Goal: Task Accomplishment & Management: Complete application form

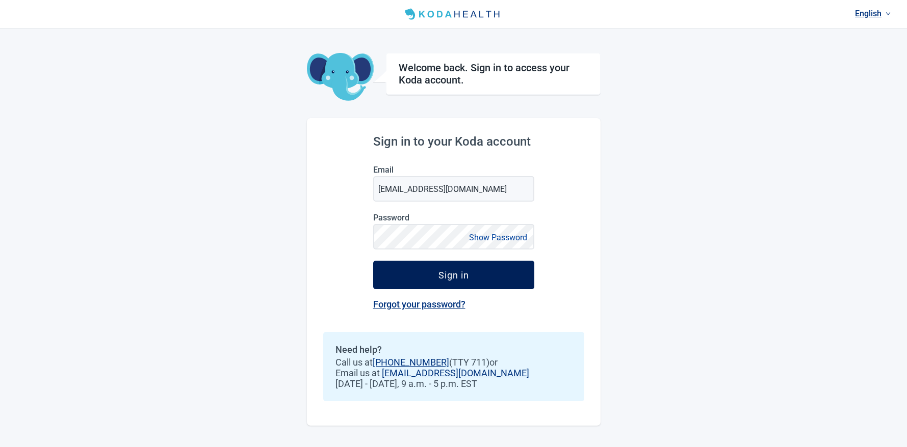
click at [430, 270] on button "Sign in" at bounding box center [453, 275] width 161 height 29
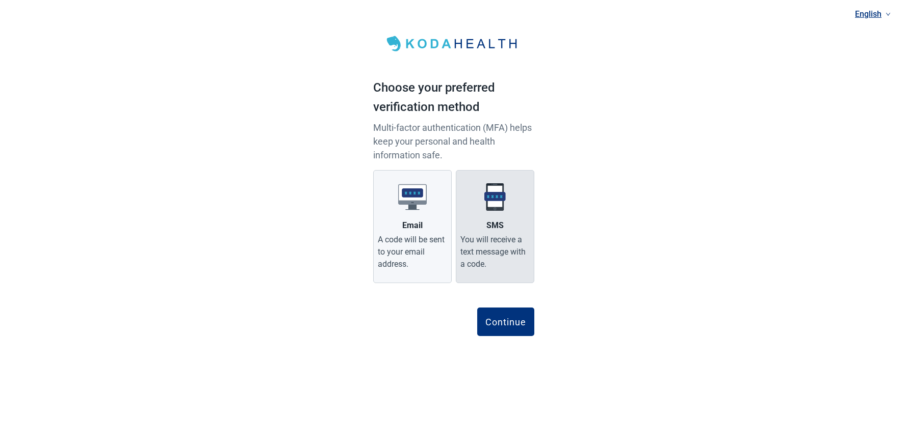
click at [498, 251] on div "You will receive a text message with a code." at bounding box center [494, 252] width 69 height 37
click at [0, 0] on input "SMS You will receive a text message with a code." at bounding box center [0, 0] width 0 height 0
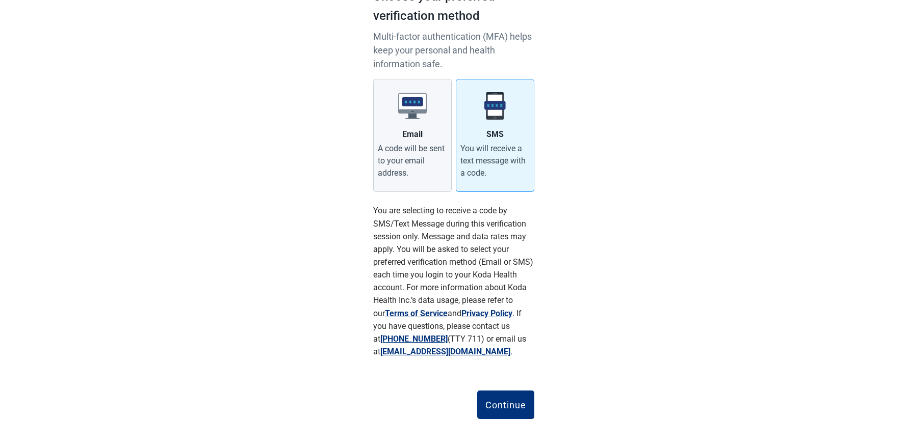
scroll to position [96, 0]
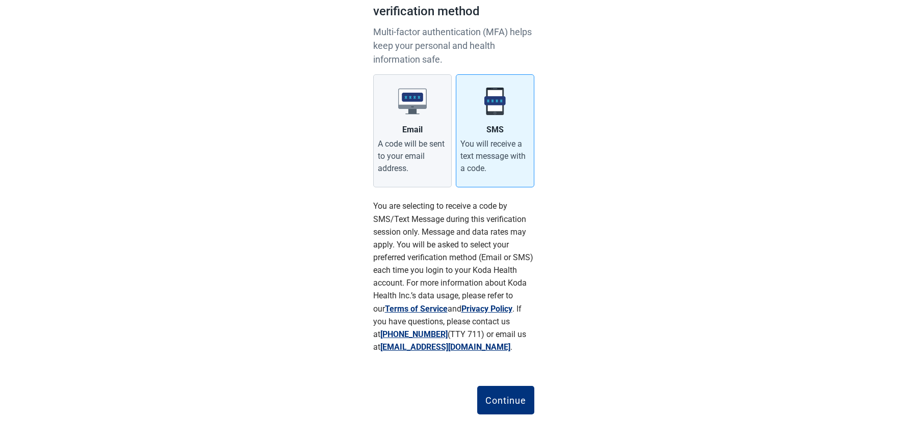
click at [515, 387] on button "Continue" at bounding box center [505, 400] width 57 height 29
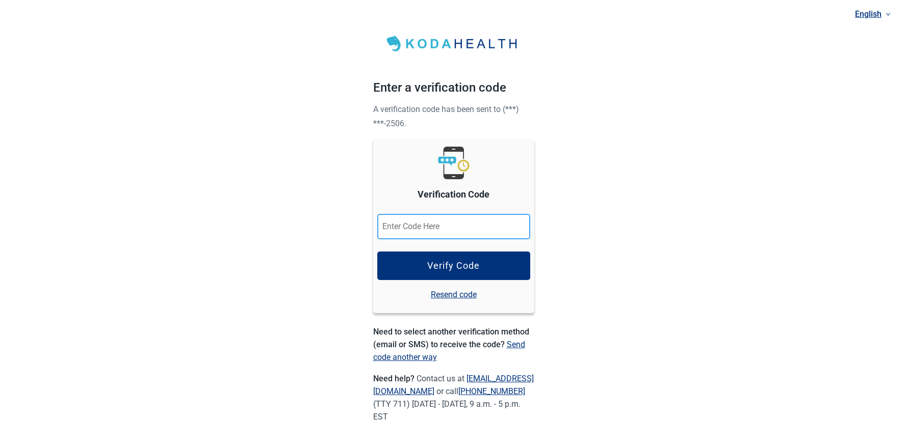
click at [459, 231] on input "Verification Code" at bounding box center [453, 226] width 153 height 25
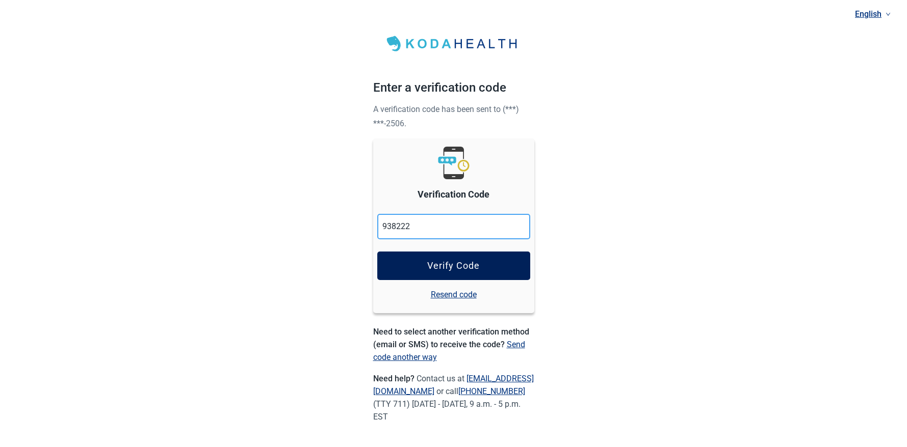
type input "938222"
click at [456, 269] on div "Verify Code" at bounding box center [453, 266] width 52 height 10
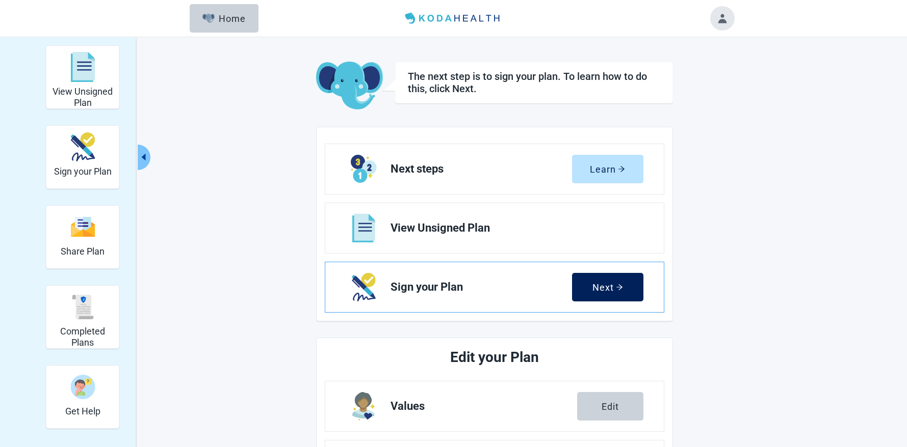
click at [601, 293] on button "Next" at bounding box center [607, 287] width 71 height 29
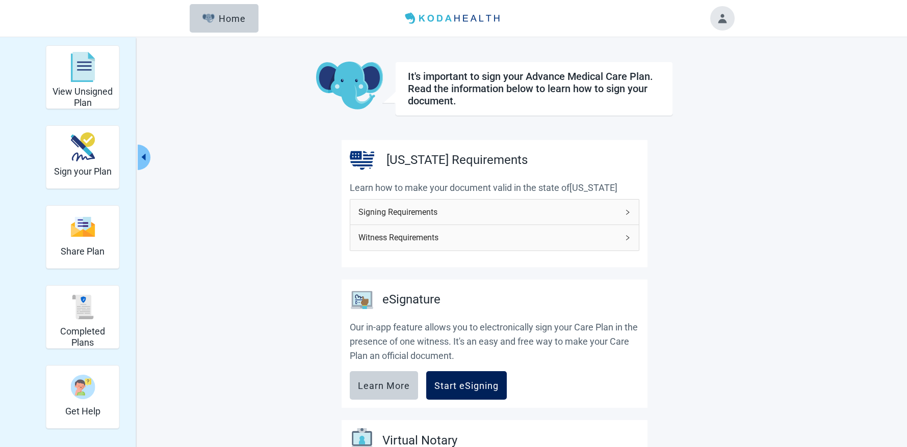
click at [484, 387] on div "Start eSigning" at bounding box center [466, 386] width 64 height 10
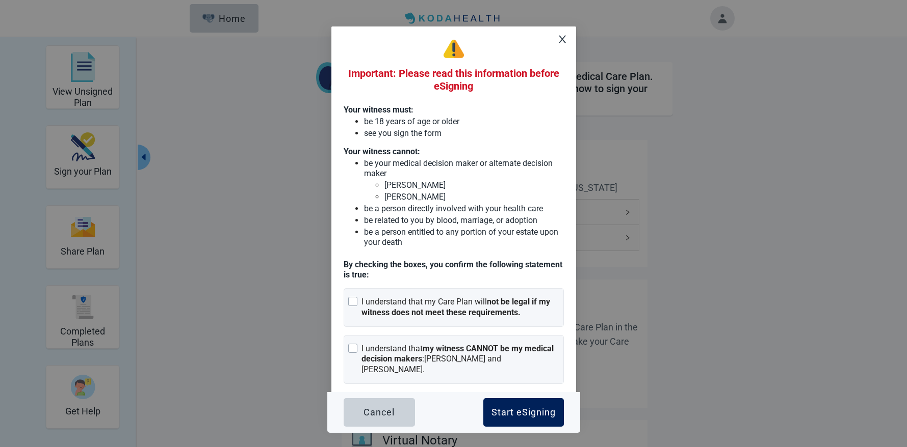
click at [515, 405] on button "Start eSigning" at bounding box center [523, 412] width 81 height 29
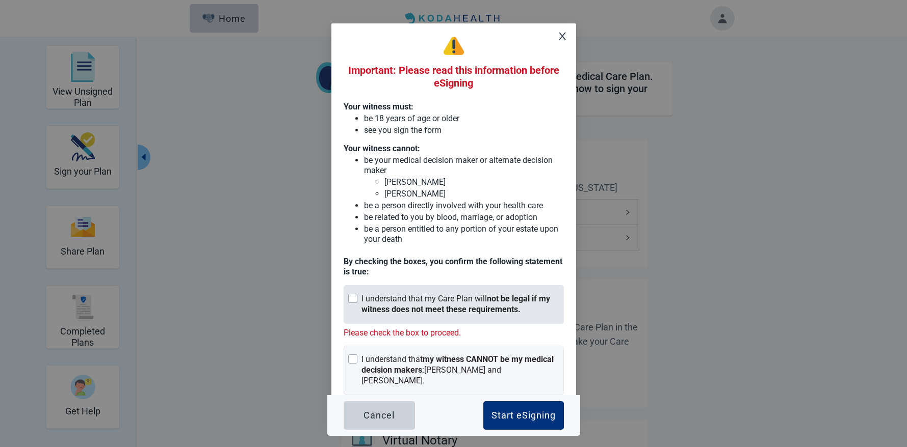
click at [357, 298] on div at bounding box center [352, 298] width 9 height 9
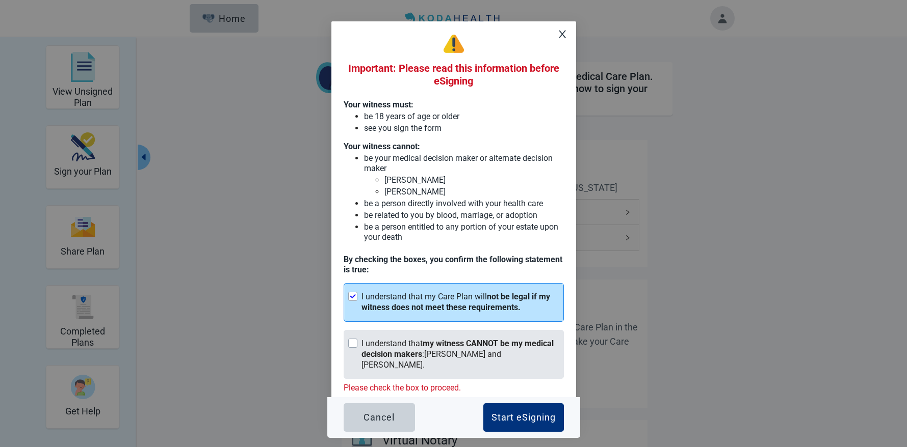
click at [356, 345] on div at bounding box center [352, 343] width 9 height 9
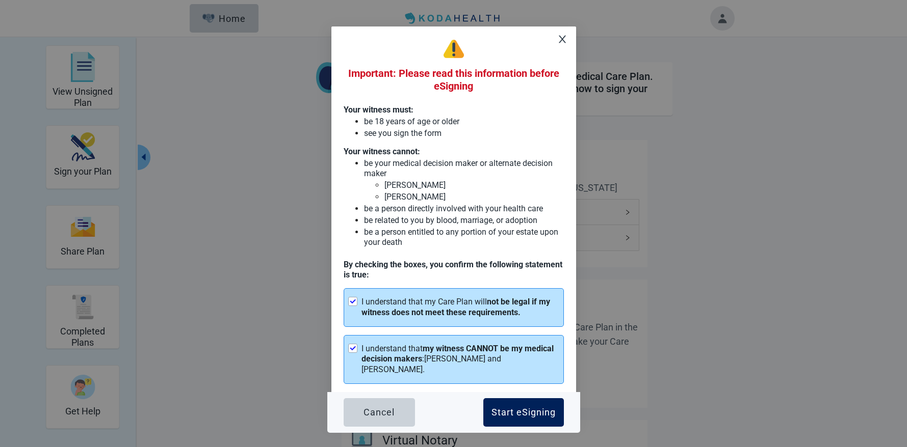
click at [492, 406] on button "Start eSigning" at bounding box center [523, 412] width 81 height 29
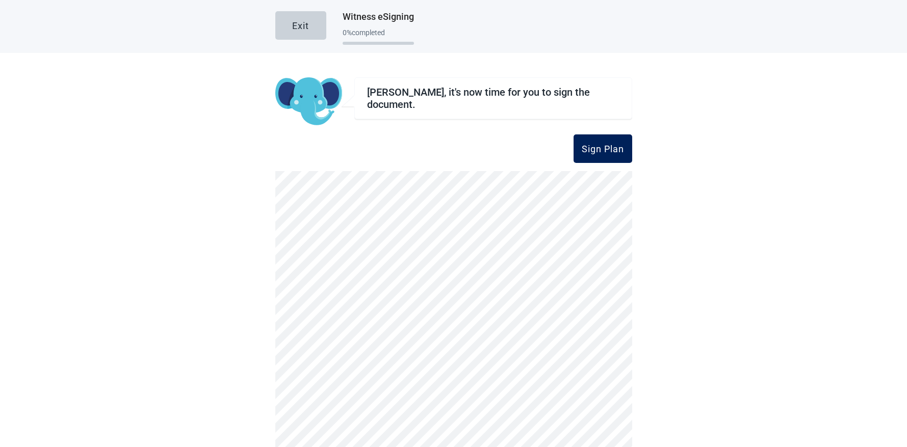
click at [617, 150] on div "Sign Plan" at bounding box center [602, 149] width 42 height 10
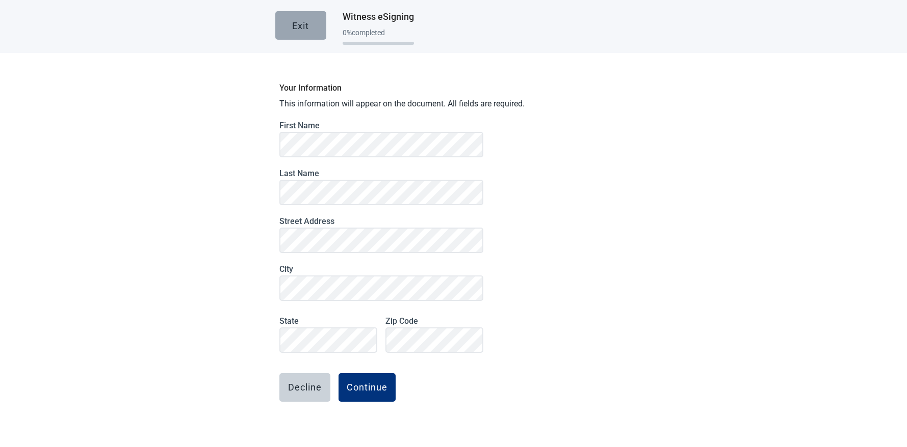
click at [313, 25] on button "Exit" at bounding box center [300, 25] width 51 height 29
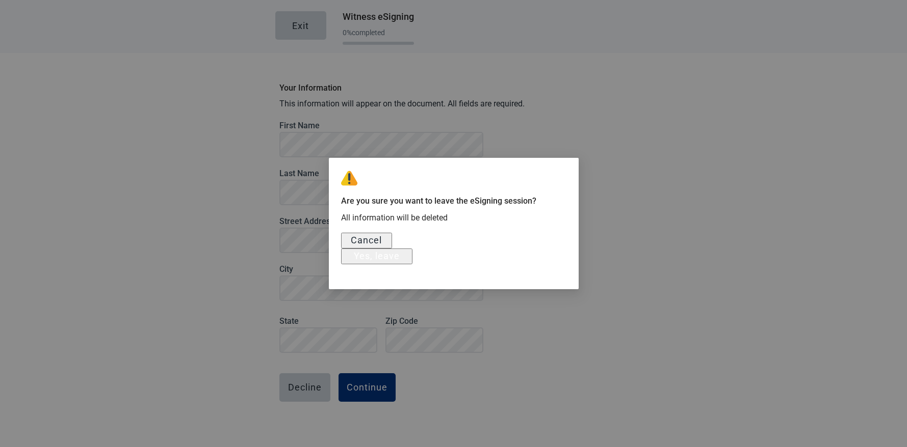
click at [400, 261] on div "Yes, leave" at bounding box center [377, 256] width 46 height 10
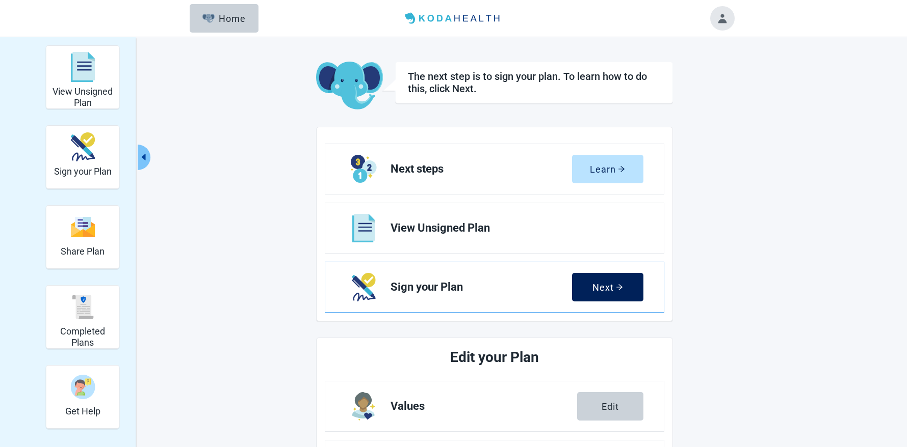
click at [603, 289] on div "Next" at bounding box center [607, 287] width 31 height 10
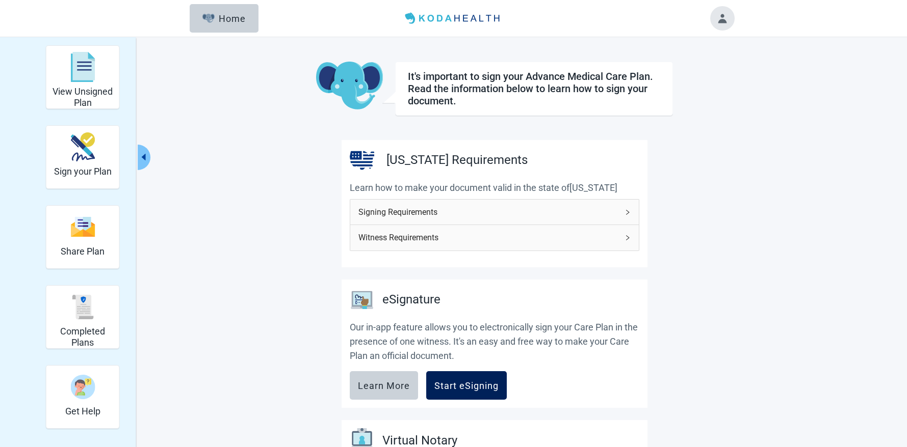
click at [451, 385] on div "Start eSigning" at bounding box center [466, 386] width 64 height 10
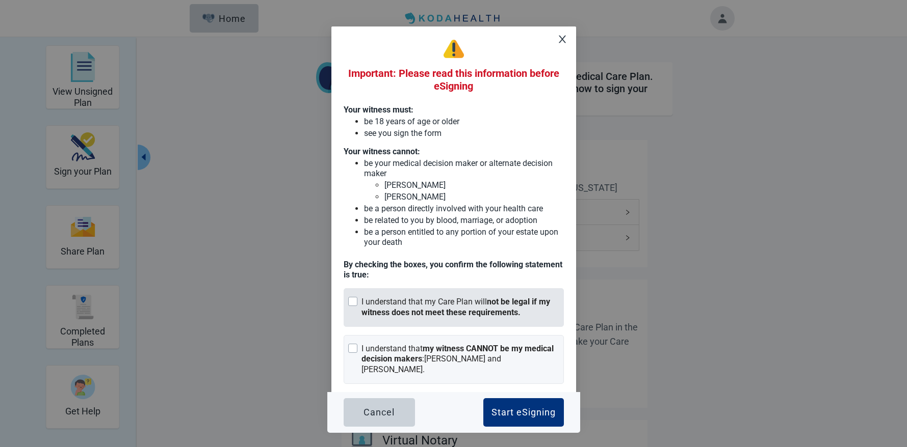
click at [357, 297] on div at bounding box center [352, 301] width 9 height 9
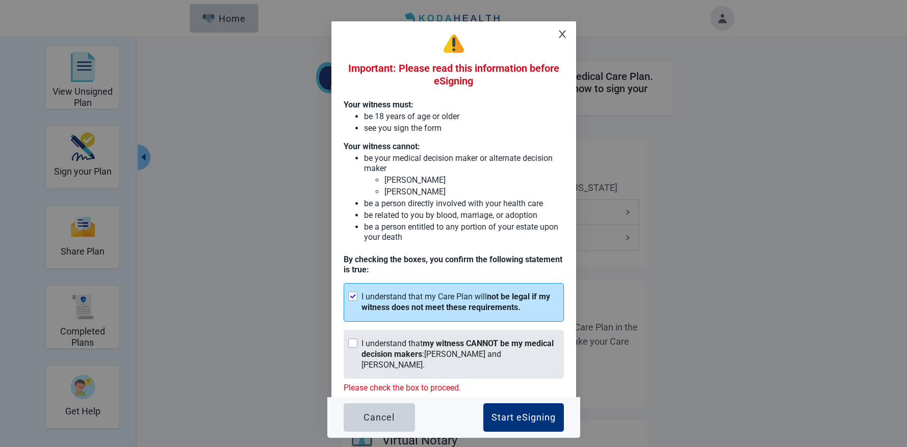
click at [356, 342] on div at bounding box center [352, 343] width 9 height 9
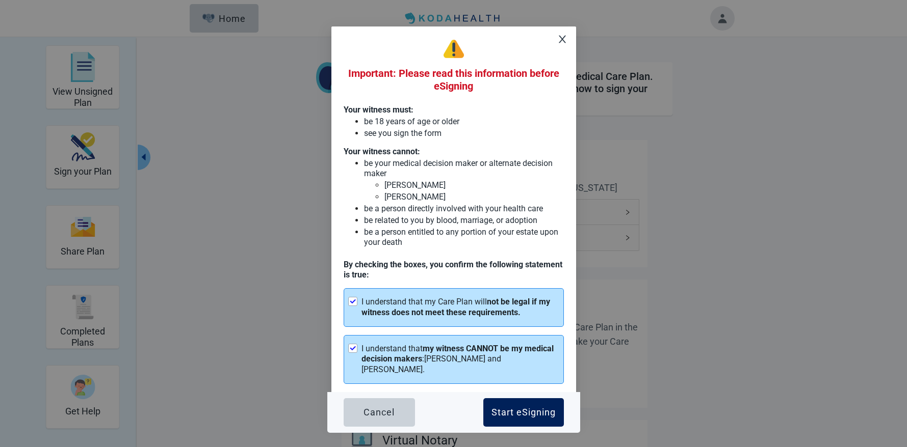
click at [515, 416] on div "Start eSigning" at bounding box center [523, 413] width 64 height 10
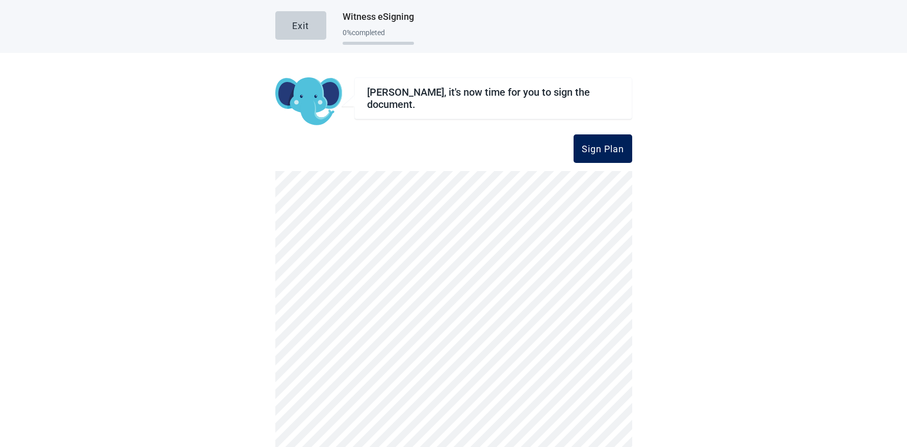
click at [608, 148] on div "Sign Plan" at bounding box center [602, 149] width 42 height 10
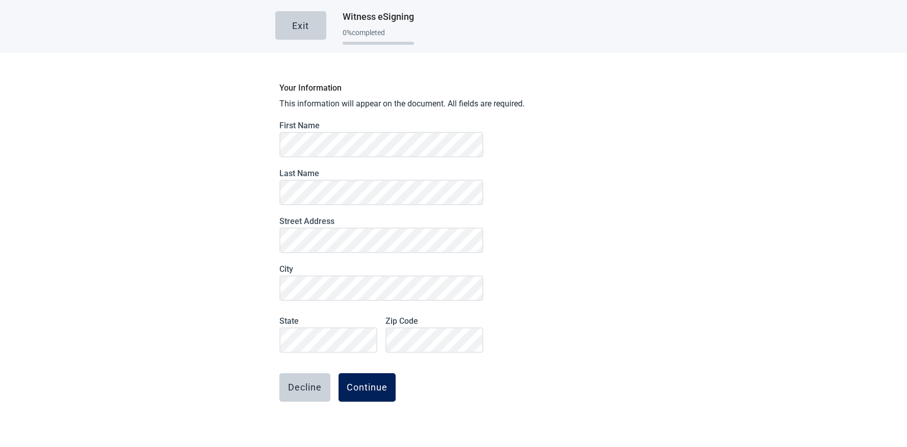
click at [358, 389] on div "Continue" at bounding box center [367, 388] width 41 height 10
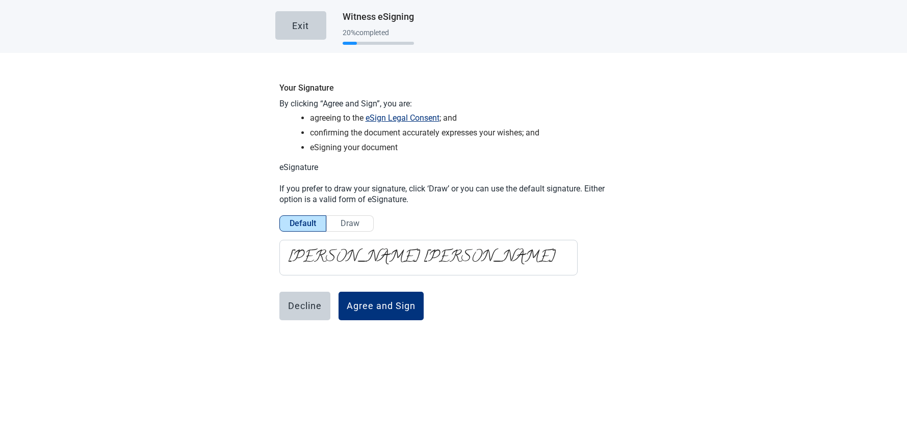
click at [359, 224] on label "Draw" at bounding box center [350, 224] width 47 height 16
click at [350, 226] on input "Draw" at bounding box center [350, 226] width 0 height 0
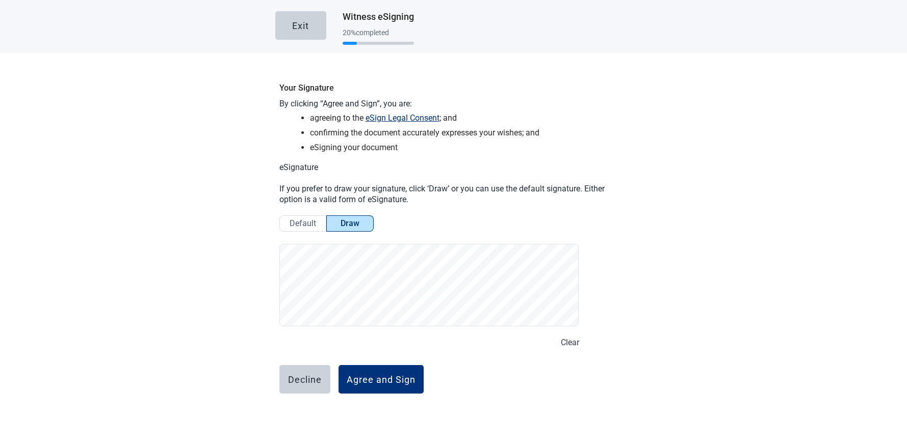
click at [565, 341] on button "Clear" at bounding box center [570, 342] width 18 height 13
click at [375, 375] on div "Agree and Sign" at bounding box center [381, 380] width 69 height 10
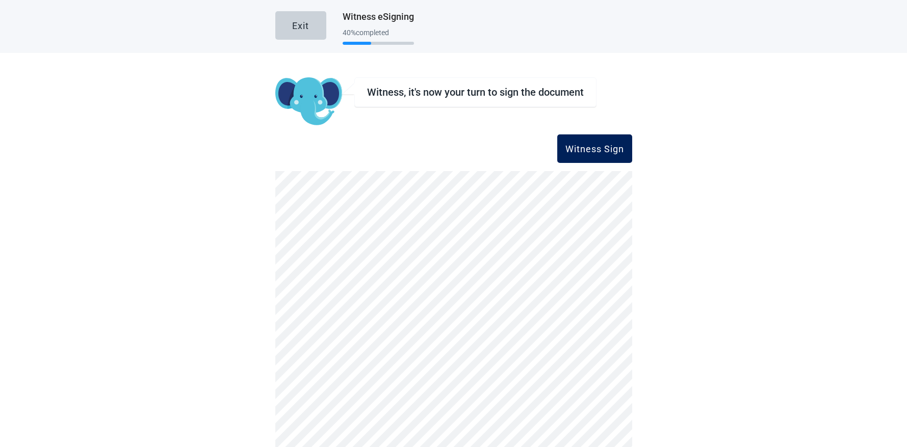
click at [594, 149] on div "Witness Sign" at bounding box center [594, 149] width 59 height 10
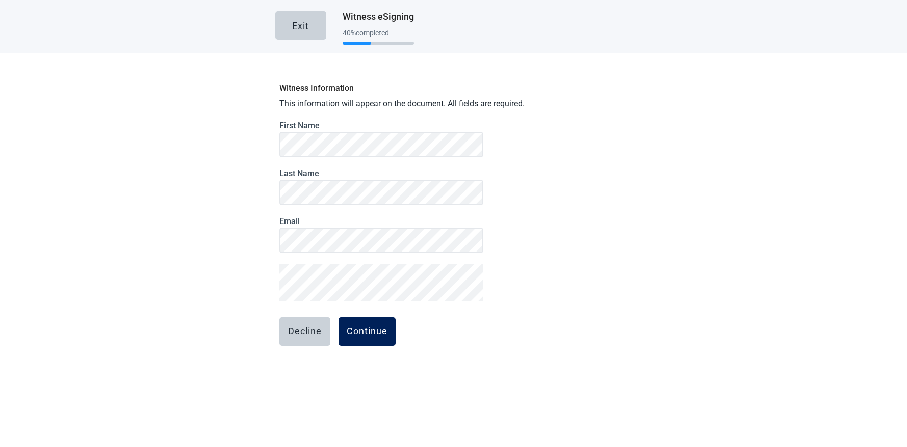
click at [361, 332] on div "Continue" at bounding box center [367, 332] width 41 height 10
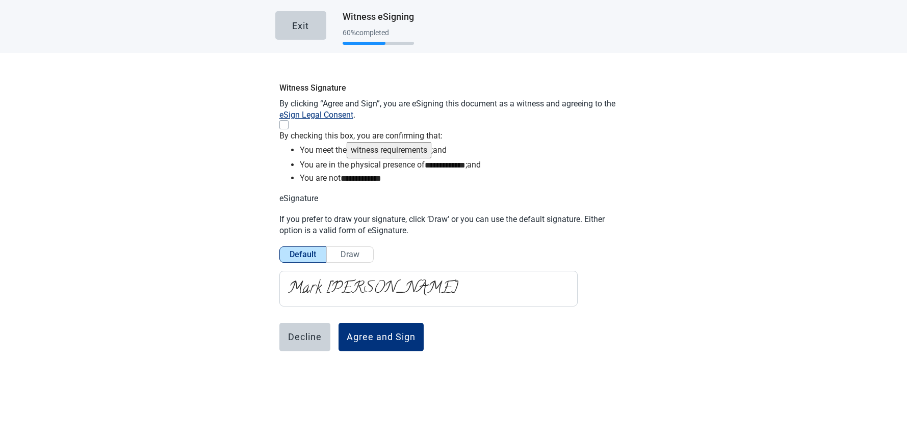
click at [289, 129] on div "Main content" at bounding box center [451, 124] width 344 height 9
